Goal: Information Seeking & Learning: Learn about a topic

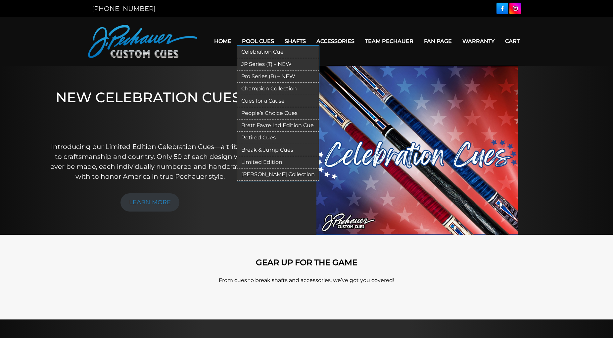
click at [261, 162] on link "Limited Edition" at bounding box center [277, 162] width 81 height 12
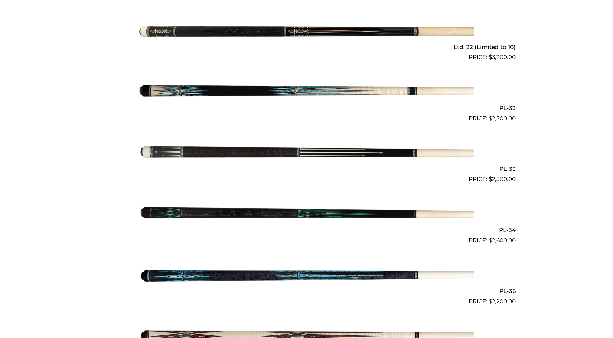
scroll to position [380, 0]
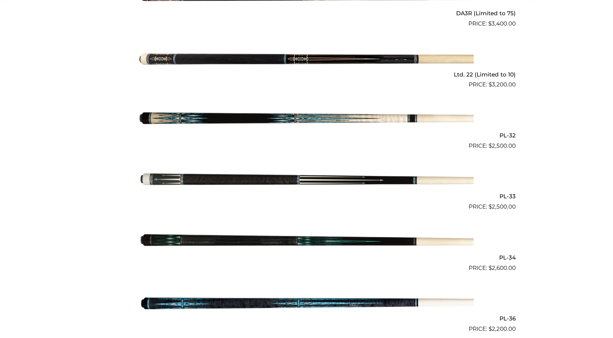
click at [259, 121] on img at bounding box center [306, 120] width 334 height 56
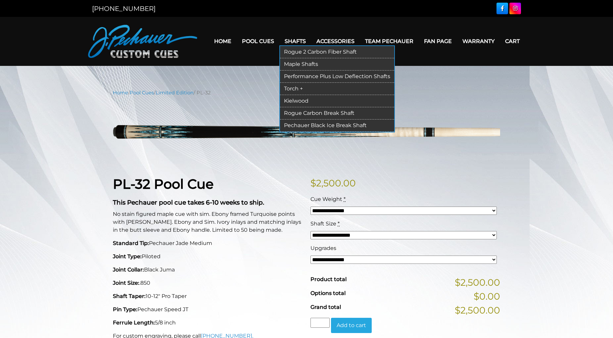
click at [290, 51] on link "Rogue 2 Carbon Fiber Shaft" at bounding box center [337, 52] width 114 height 12
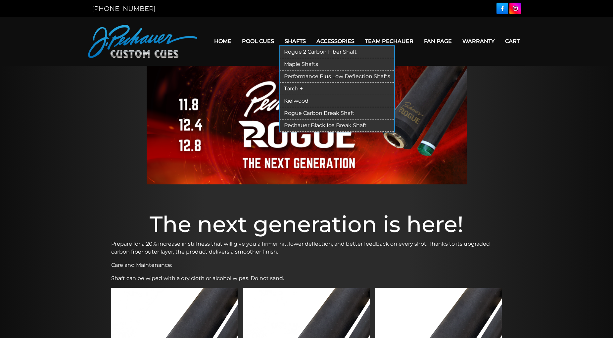
click at [292, 65] on link "Maple Shafts" at bounding box center [337, 64] width 114 height 12
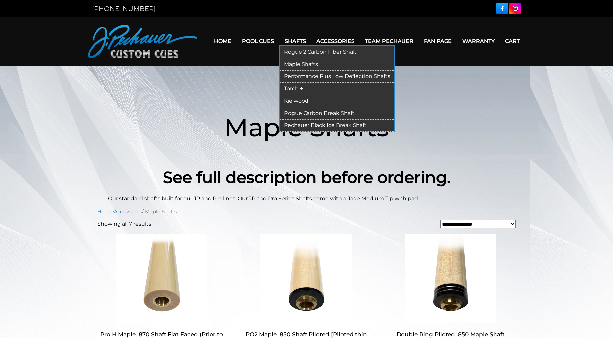
click at [285, 75] on link "Performance Plus Low Deflection Shafts" at bounding box center [337, 77] width 114 height 12
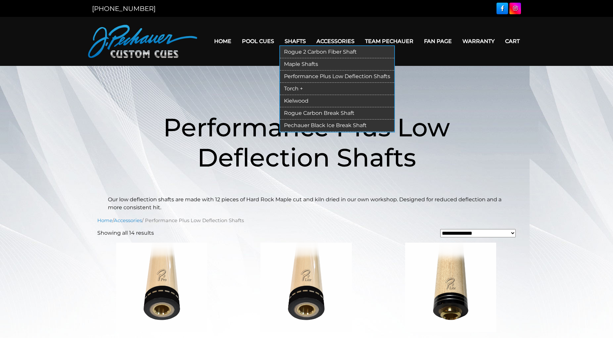
click at [286, 91] on link "Torch +" at bounding box center [337, 89] width 114 height 12
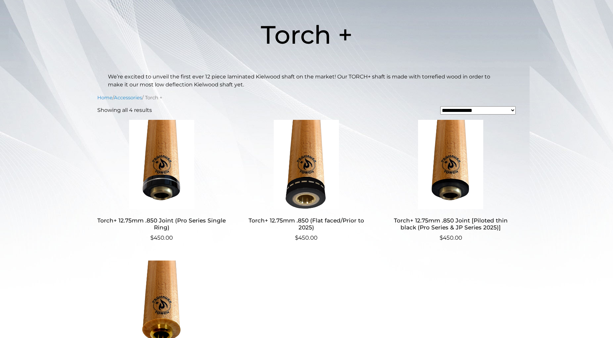
scroll to position [8, 0]
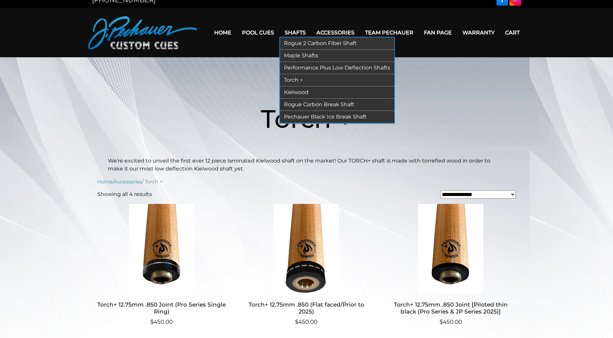
click at [291, 92] on link "Kielwood" at bounding box center [337, 93] width 114 height 12
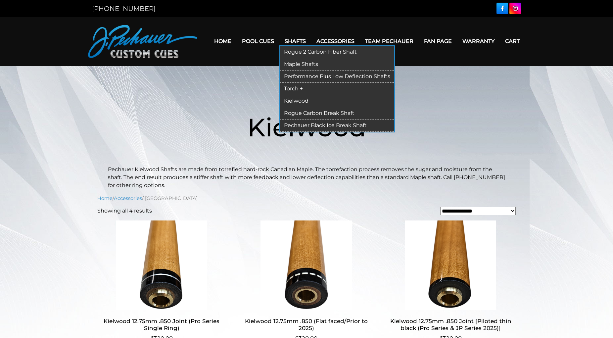
click at [296, 113] on link "Rogue Carbon Break Shaft" at bounding box center [337, 113] width 114 height 12
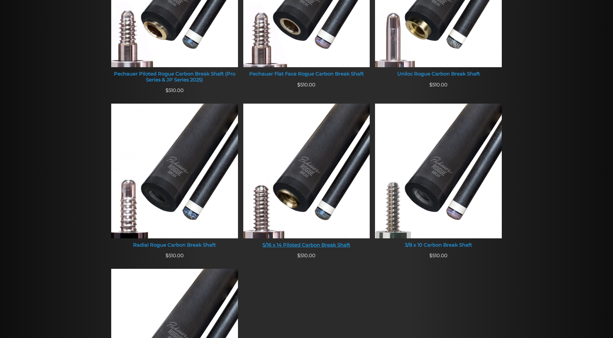
scroll to position [219, 0]
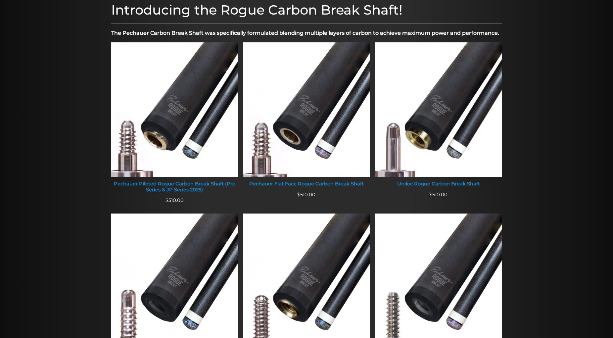
click at [178, 193] on div "Pechauer Piloted Rogue Carbon Break Shaft (Pro Series & JP Series 2025)" at bounding box center [174, 187] width 127 height 12
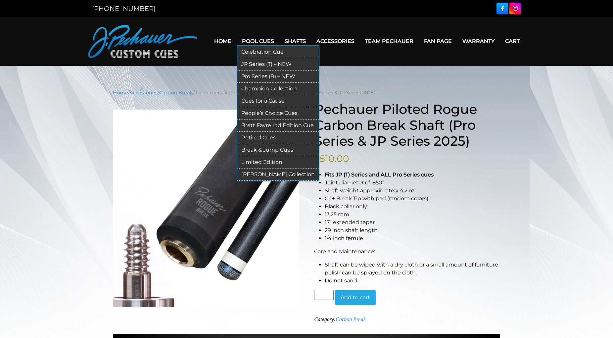
click at [246, 64] on link "JP Series (T) – NEW" at bounding box center [277, 64] width 81 height 12
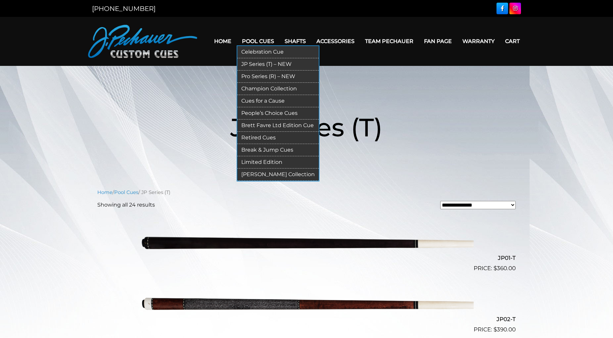
click at [251, 75] on link "Pro Series (R) – NEW" at bounding box center [277, 77] width 81 height 12
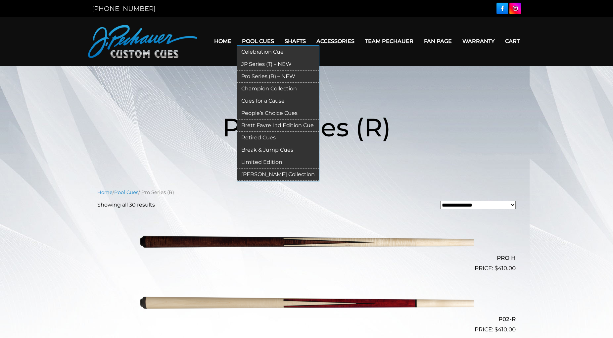
click at [254, 87] on link "Champion Collection" at bounding box center [277, 89] width 81 height 12
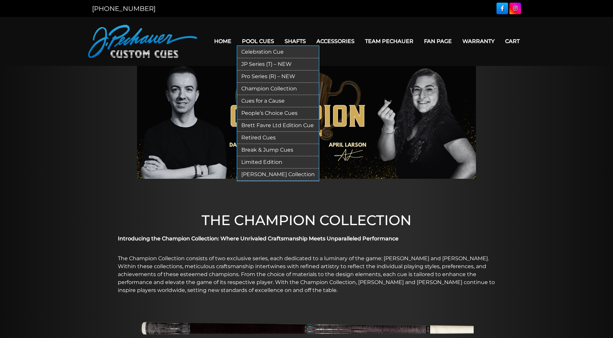
click at [251, 100] on link "Cues for a Cause" at bounding box center [277, 101] width 81 height 12
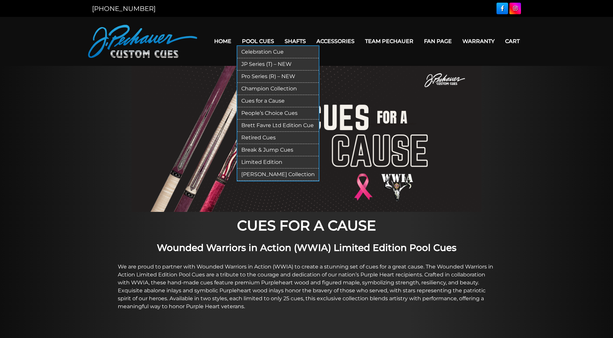
click at [260, 112] on link "People’s Choice Cues" at bounding box center [277, 113] width 81 height 12
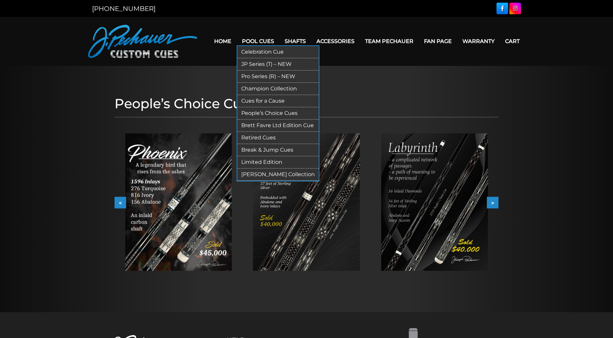
click at [249, 149] on link "Break & Jump Cues" at bounding box center [277, 150] width 81 height 12
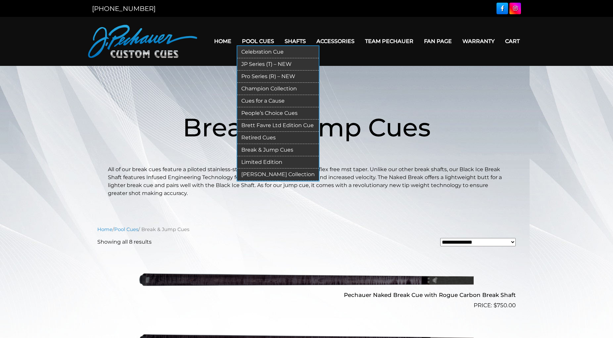
click at [259, 173] on link "[PERSON_NAME] Collection" at bounding box center [277, 174] width 81 height 12
click at [252, 138] on link "Retired Cues" at bounding box center [277, 138] width 81 height 12
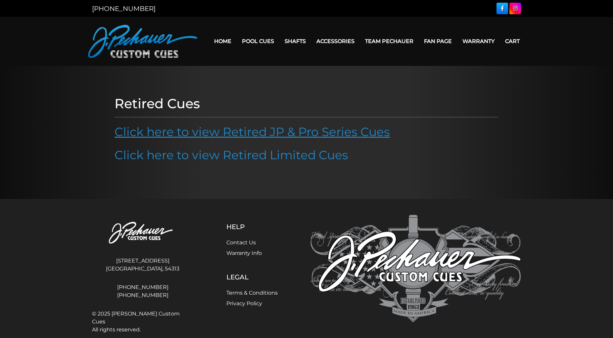
click at [257, 136] on link "Click here to view Retired JP & Pro Series Cues" at bounding box center [252, 131] width 275 height 15
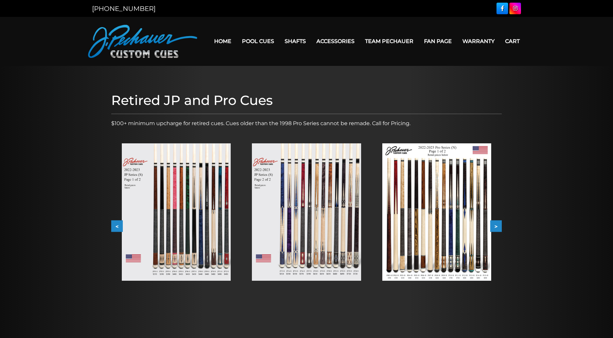
click at [494, 227] on button ">" at bounding box center [496, 226] width 12 height 12
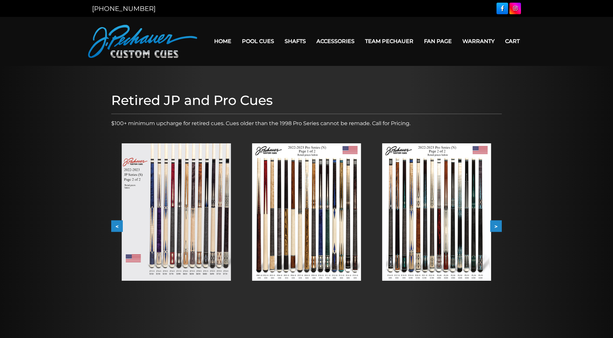
click at [494, 227] on button ">" at bounding box center [496, 226] width 12 height 12
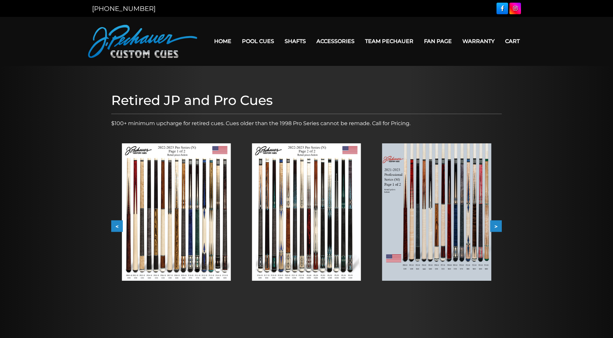
click at [494, 227] on button ">" at bounding box center [496, 226] width 12 height 12
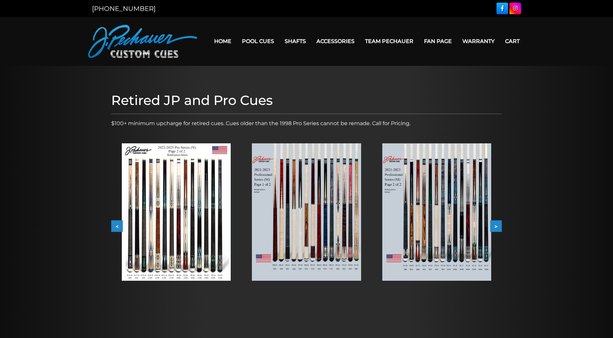
click at [494, 227] on button ">" at bounding box center [496, 226] width 12 height 12
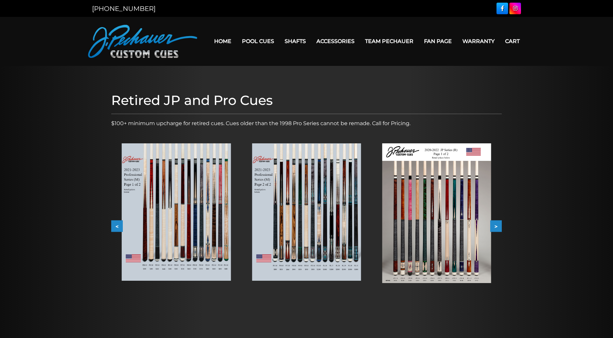
click at [495, 227] on button ">" at bounding box center [496, 226] width 12 height 12
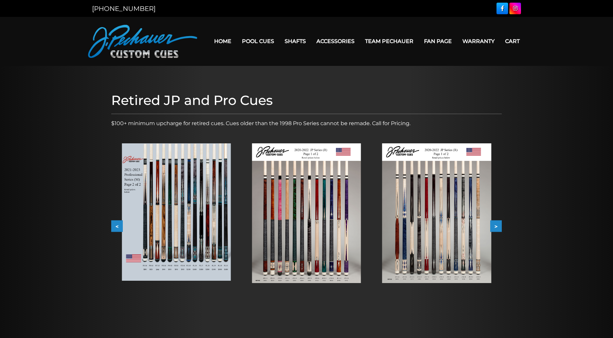
click at [495, 227] on button ">" at bounding box center [496, 226] width 12 height 12
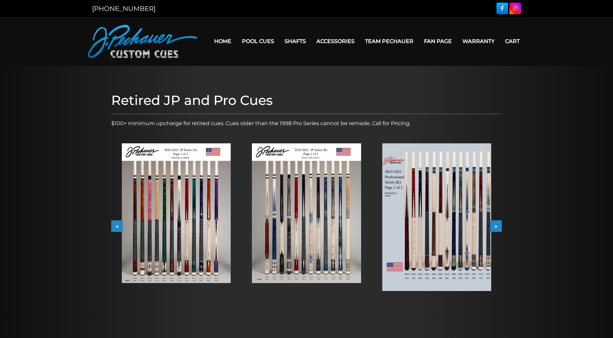
click at [495, 227] on button ">" at bounding box center [496, 226] width 12 height 12
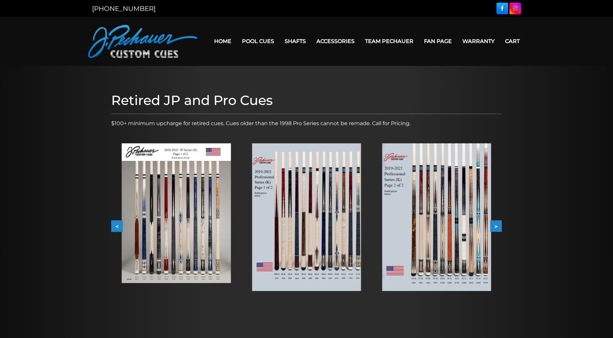
click at [495, 227] on button ">" at bounding box center [496, 226] width 12 height 12
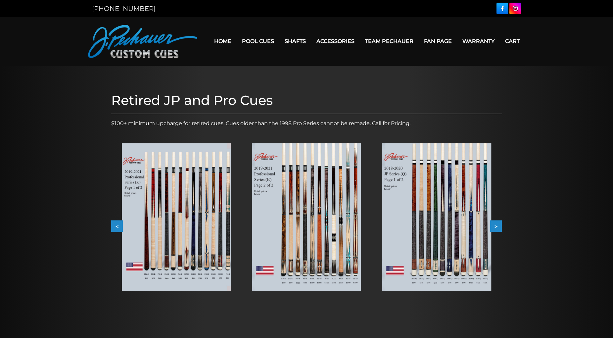
click at [495, 227] on button ">" at bounding box center [496, 226] width 12 height 12
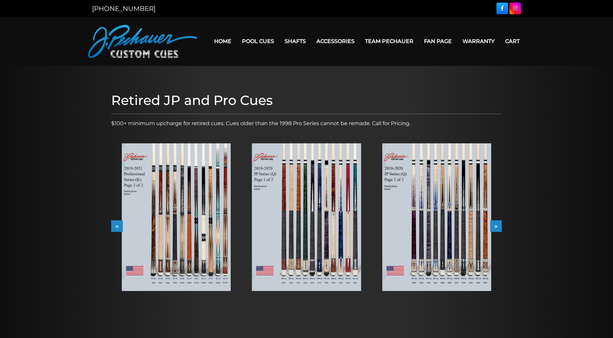
click at [495, 227] on button ">" at bounding box center [496, 226] width 12 height 12
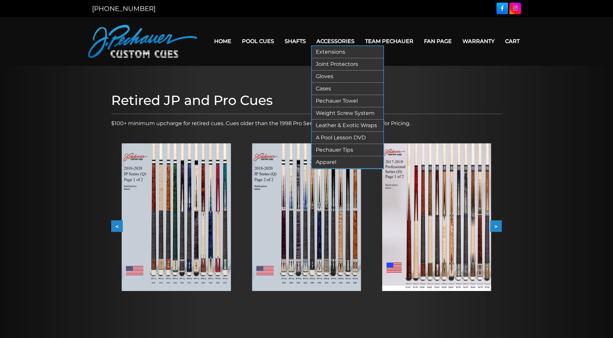
click at [330, 49] on link "Extensions" at bounding box center [347, 52] width 71 height 12
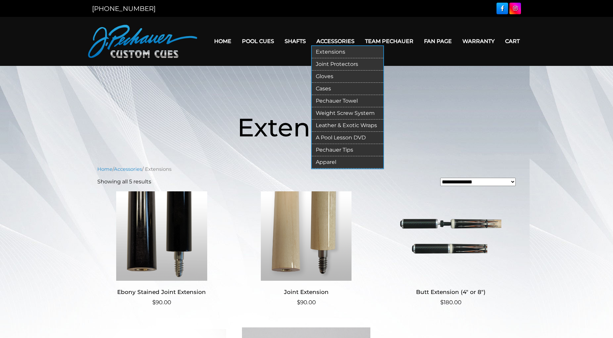
click at [328, 64] on link "Joint Protectors" at bounding box center [347, 64] width 71 height 12
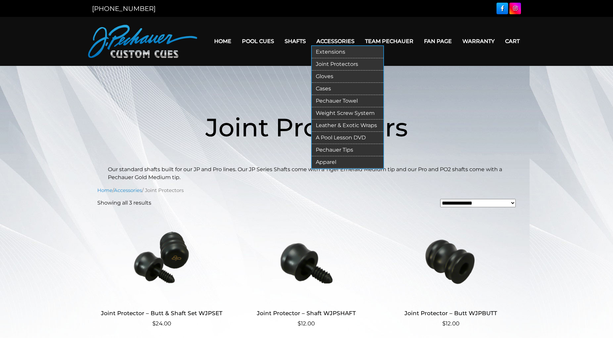
click at [321, 77] on link "Gloves" at bounding box center [347, 77] width 71 height 12
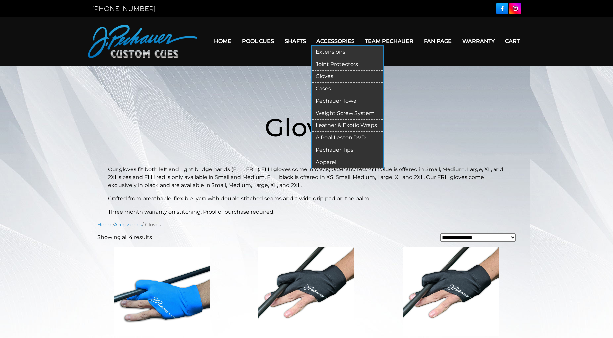
click at [322, 99] on link "Pechauer Towel" at bounding box center [347, 101] width 71 height 12
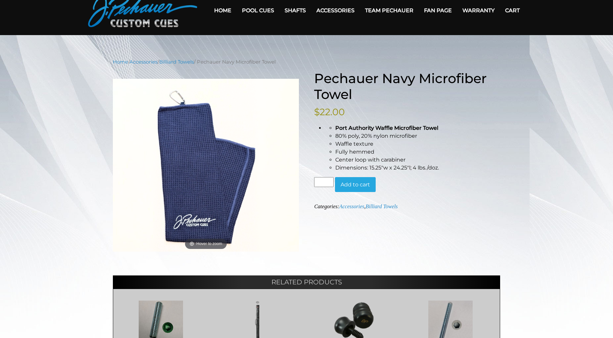
scroll to position [17, 0]
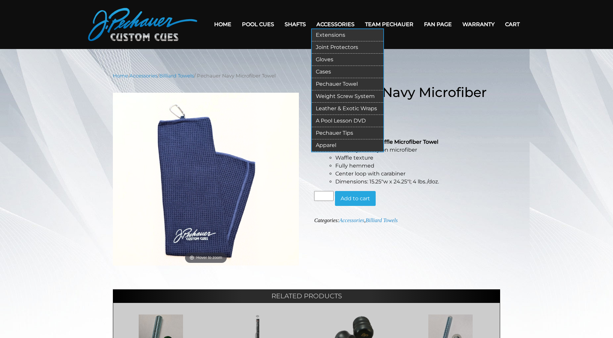
click at [326, 84] on link "Pechauer Towel" at bounding box center [347, 84] width 71 height 12
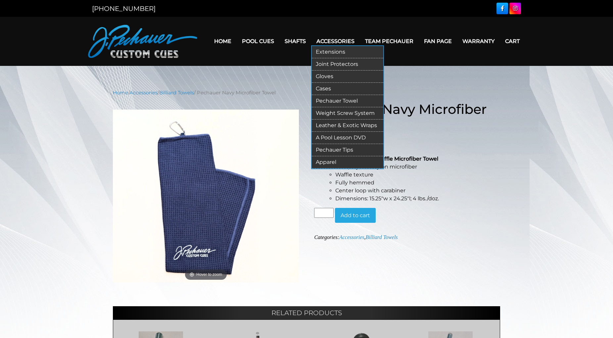
click at [326, 110] on link "Weight Screw System" at bounding box center [347, 113] width 71 height 12
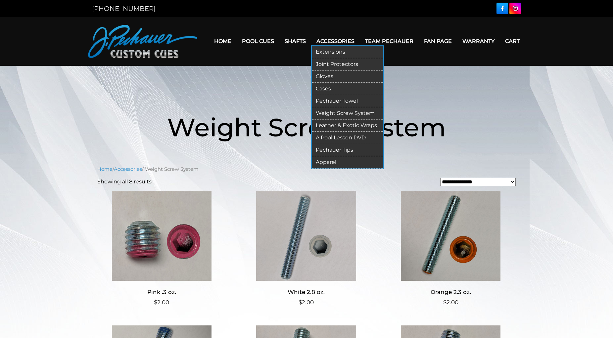
click at [325, 124] on link "Leather & Exotic Wraps" at bounding box center [347, 125] width 71 height 12
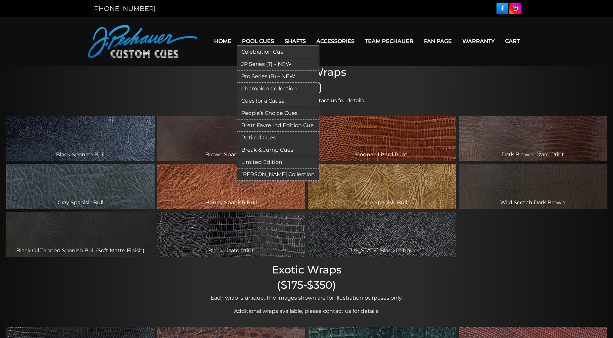
click at [252, 53] on link "Celebration Cue" at bounding box center [277, 52] width 81 height 12
click at [253, 50] on link "Celebration Cue" at bounding box center [277, 52] width 81 height 12
click at [250, 49] on link "Celebration Cue" at bounding box center [277, 52] width 81 height 12
click at [248, 62] on link "JP Series (T) – NEW" at bounding box center [277, 64] width 81 height 12
click at [253, 86] on link "Champion Collection" at bounding box center [277, 89] width 81 height 12
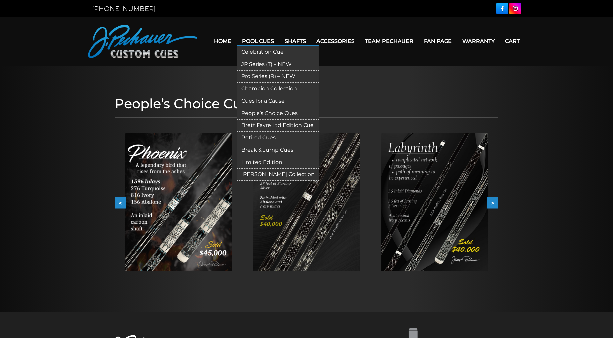
click at [251, 50] on link "Celebration Cue" at bounding box center [277, 52] width 81 height 12
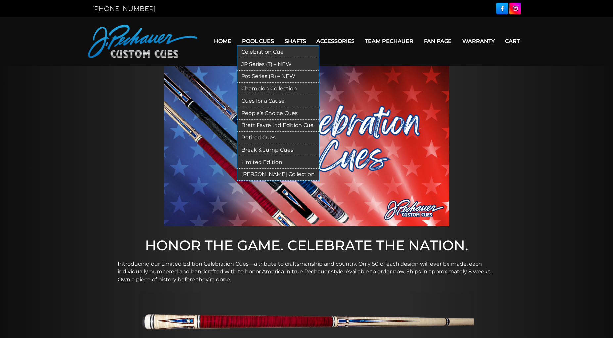
click at [253, 62] on link "JP Series (T) – NEW" at bounding box center [277, 64] width 81 height 12
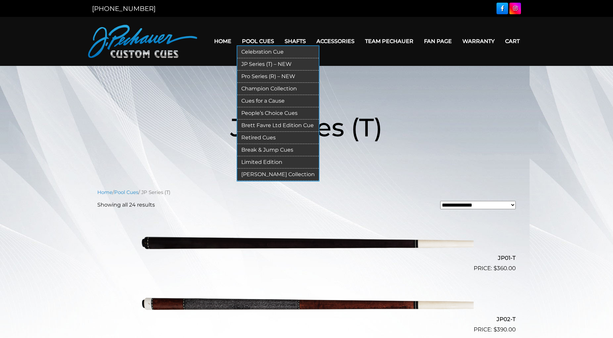
click at [247, 75] on link "Pro Series (R) – NEW" at bounding box center [277, 77] width 81 height 12
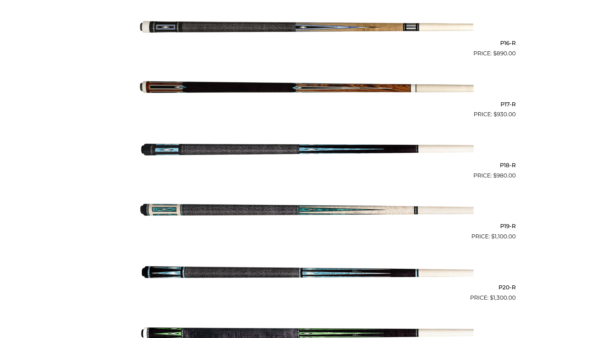
scroll to position [1148, 0]
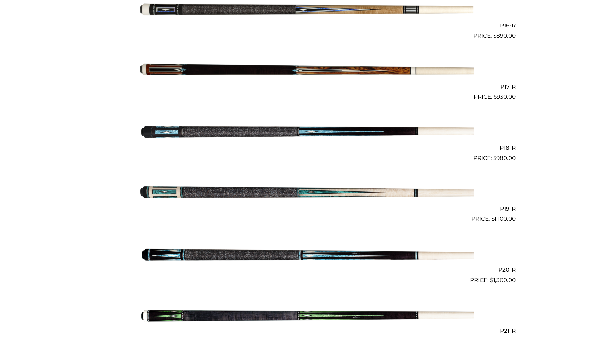
click at [209, 192] on img at bounding box center [306, 193] width 334 height 56
click at [241, 135] on img at bounding box center [306, 132] width 334 height 56
